Goal: Navigation & Orientation: Find specific page/section

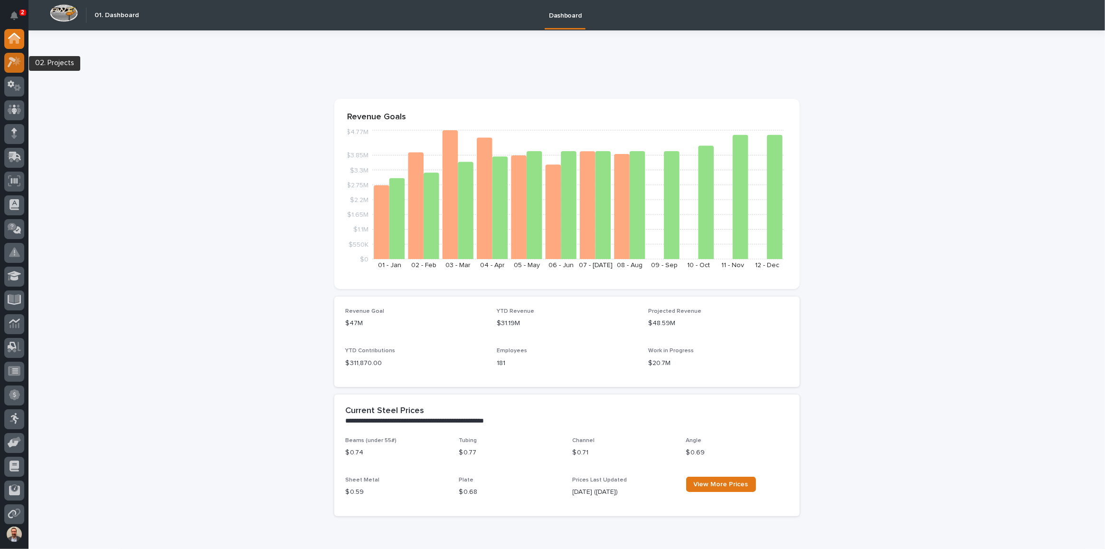
drag, startPoint x: 16, startPoint y: 57, endPoint x: 10, endPoint y: 61, distance: 7.0
click at [10, 61] on icon at bounding box center [15, 62] width 14 height 11
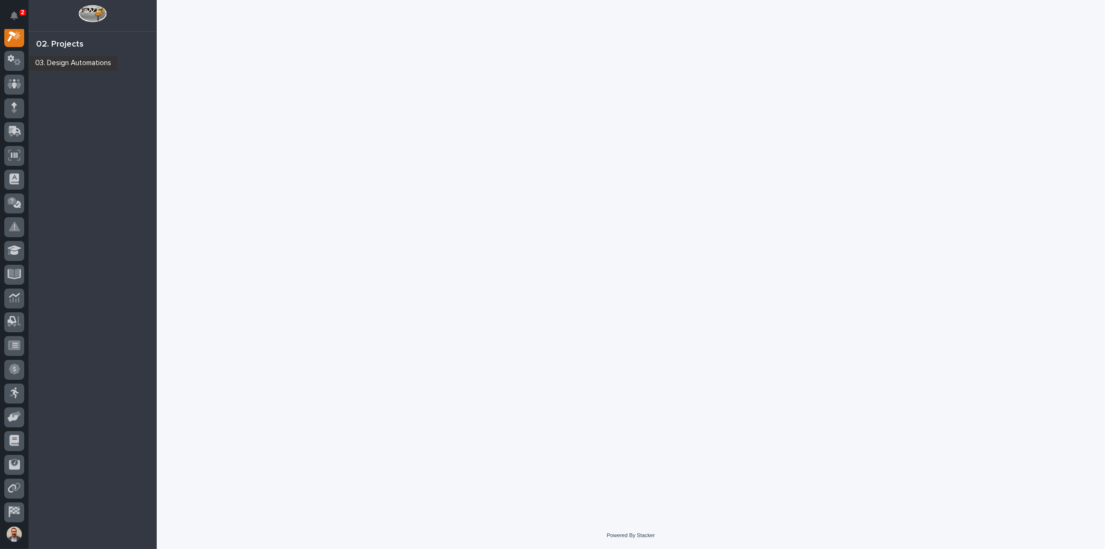
scroll to position [24, 0]
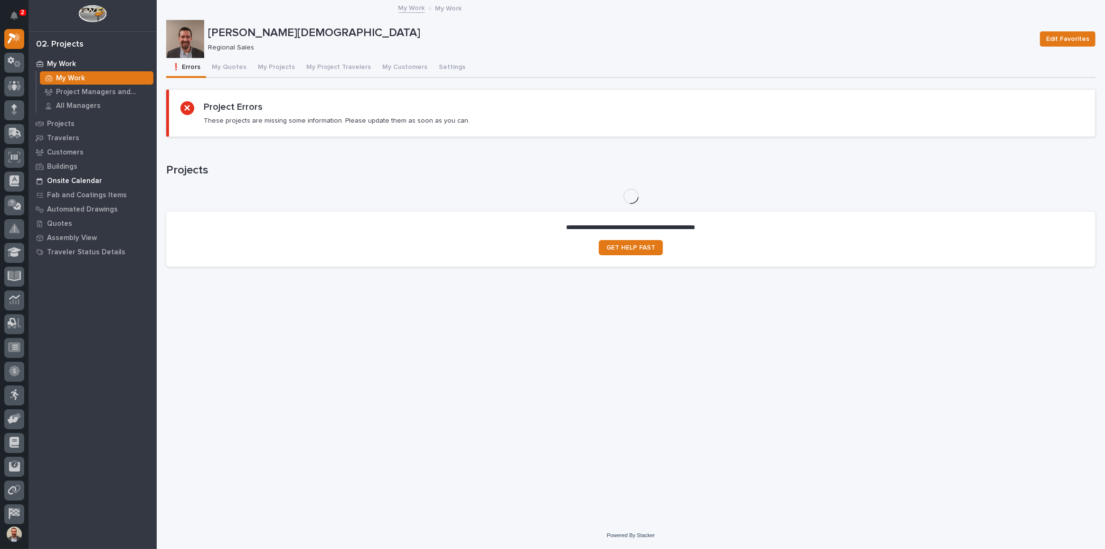
click at [80, 177] on p "Onsite Calendar" at bounding box center [74, 181] width 55 height 9
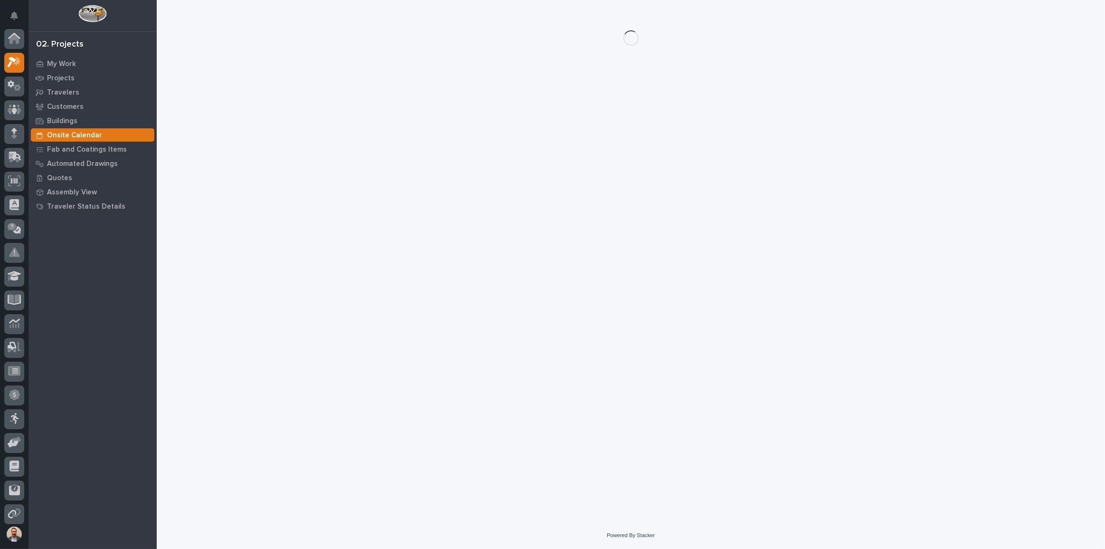
scroll to position [24, 0]
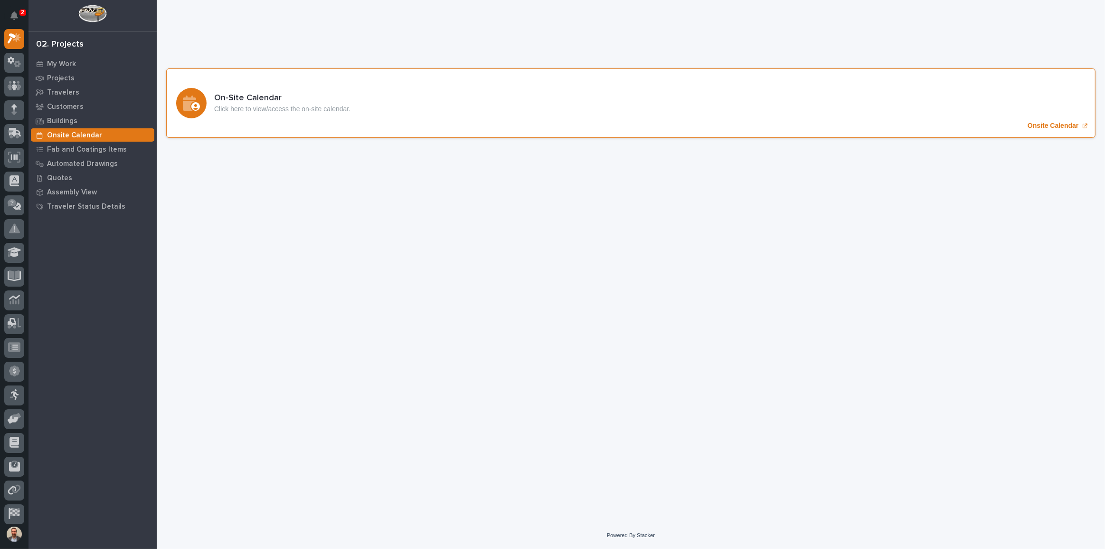
click at [256, 96] on h3 "On-Site Calendar" at bounding box center [282, 98] width 136 height 10
click at [277, 90] on div "On-Site Calendar Click here to view/access the on-site calendar. Onsite Calendar" at bounding box center [631, 102] width 930 height 69
